Goal: Information Seeking & Learning: Learn about a topic

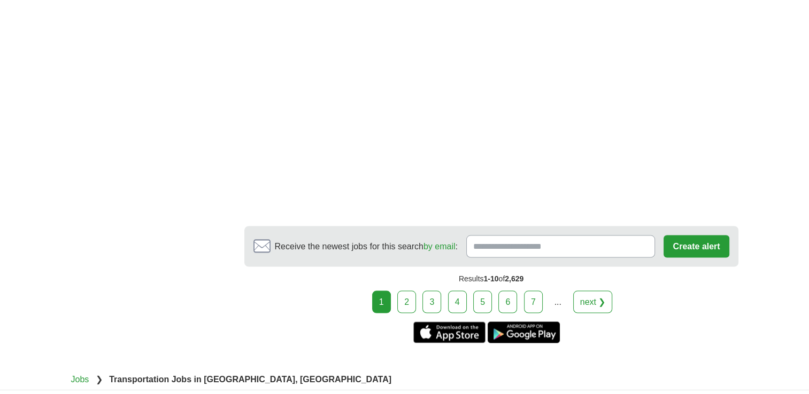
scroll to position [1919, 0]
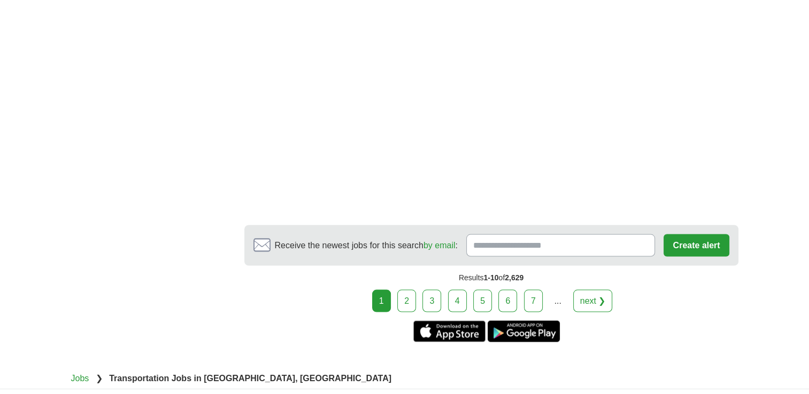
click at [590, 290] on link "next ❯" at bounding box center [593, 301] width 40 height 22
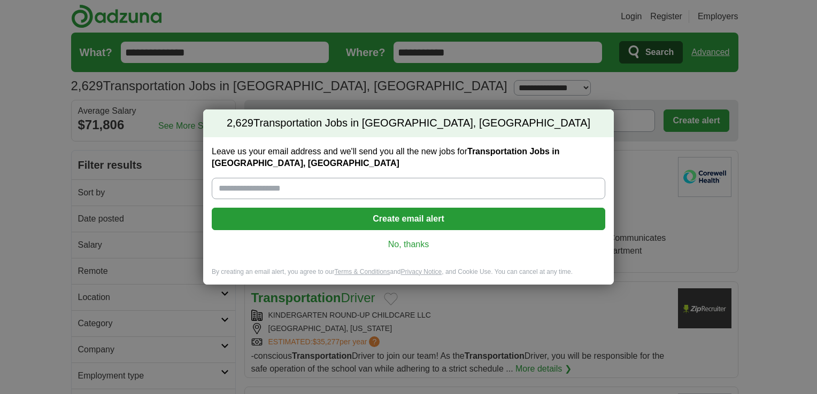
click at [423, 242] on link "No, thanks" at bounding box center [408, 245] width 376 height 12
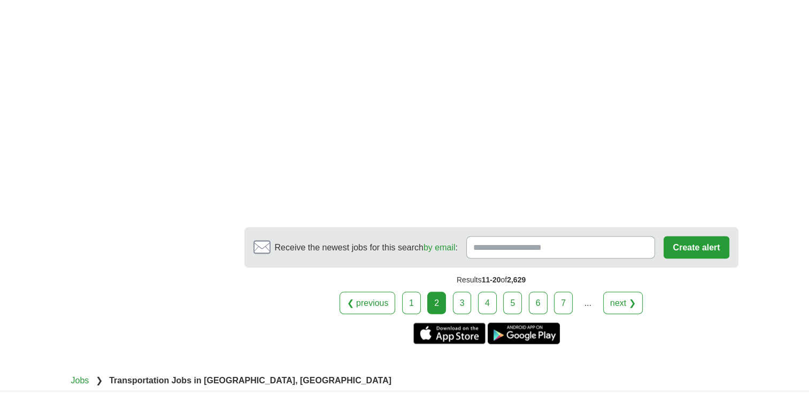
scroll to position [1896, 0]
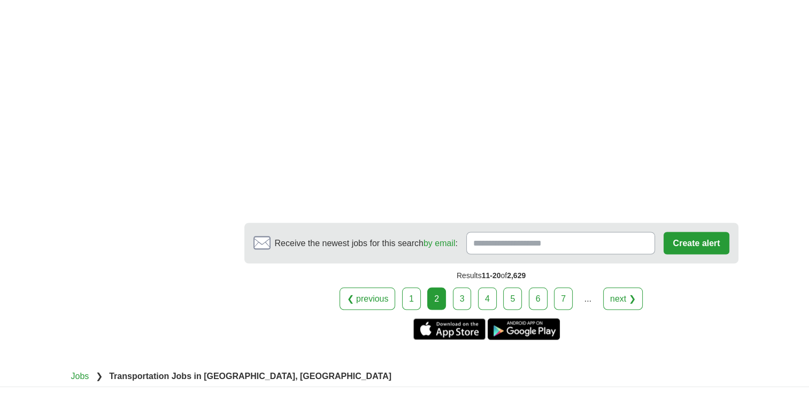
click at [613, 288] on link "next ❯" at bounding box center [623, 299] width 40 height 22
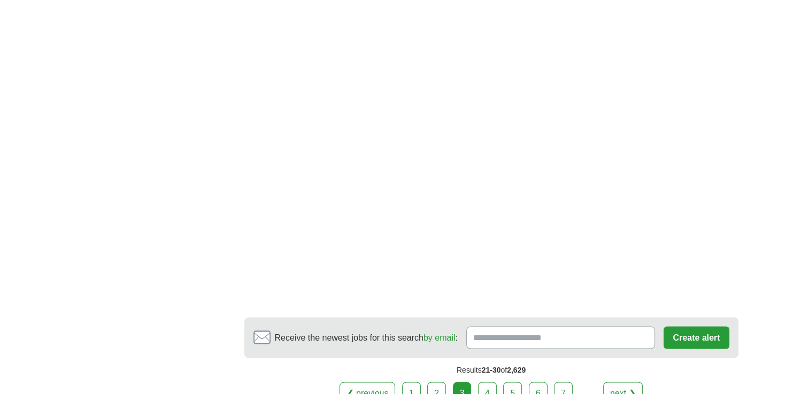
scroll to position [1787, 0]
click at [628, 381] on link "next ❯" at bounding box center [623, 392] width 40 height 22
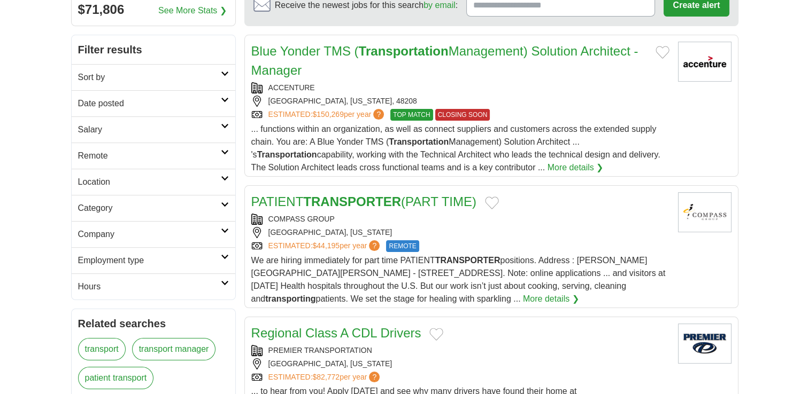
scroll to position [115, 0]
click at [523, 300] on link "More details ❯" at bounding box center [551, 299] width 56 height 13
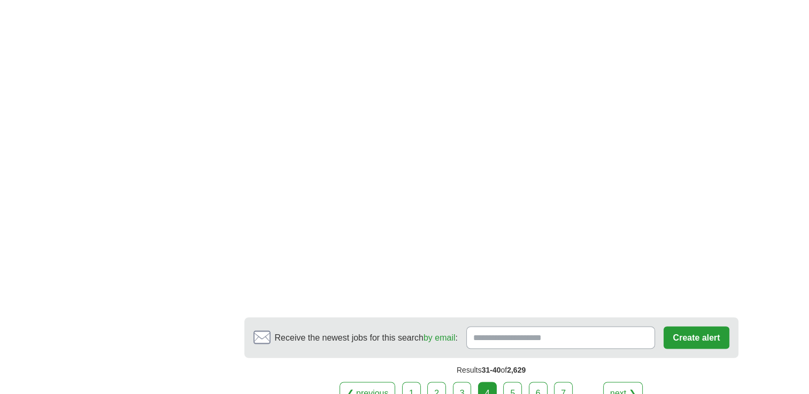
scroll to position [1703, 0]
click at [614, 380] on link "next ❯" at bounding box center [623, 391] width 40 height 22
